Goal: Find specific page/section: Find specific page/section

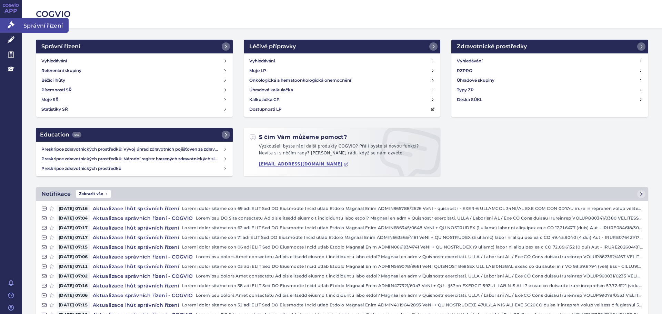
click at [8, 23] on icon at bounding box center [11, 24] width 7 height 7
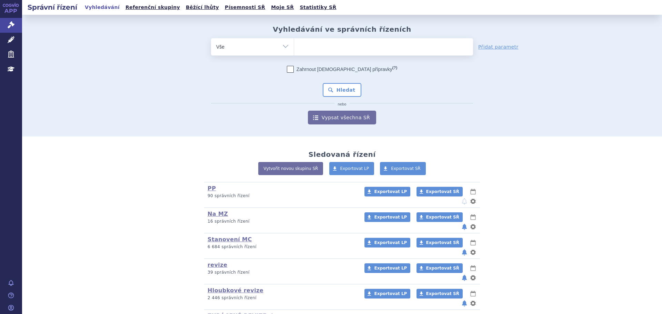
click at [304, 46] on ul at bounding box center [383, 45] width 179 height 14
click at [294, 46] on select at bounding box center [294, 46] width 0 height 17
type input "ly"
type input "lyv"
type input "lyvde"
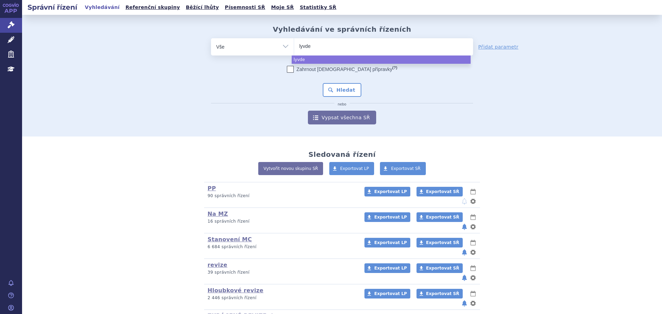
type input "lyvdel"
type input "lyvdelz"
type input "lyvdelzi"
select select "lyvdelzi"
click at [339, 96] on button "Hledat" at bounding box center [342, 90] width 39 height 14
